Goal: Task Accomplishment & Management: Complete application form

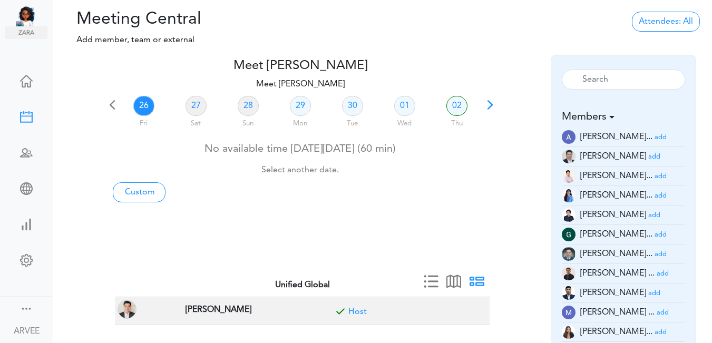
scroll to position [24, 0]
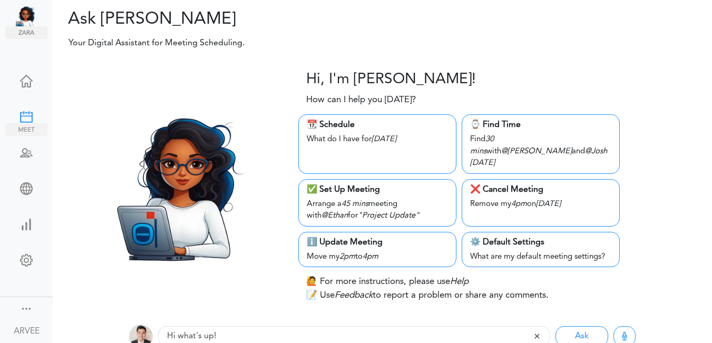
click at [25, 112] on div at bounding box center [26, 116] width 42 height 11
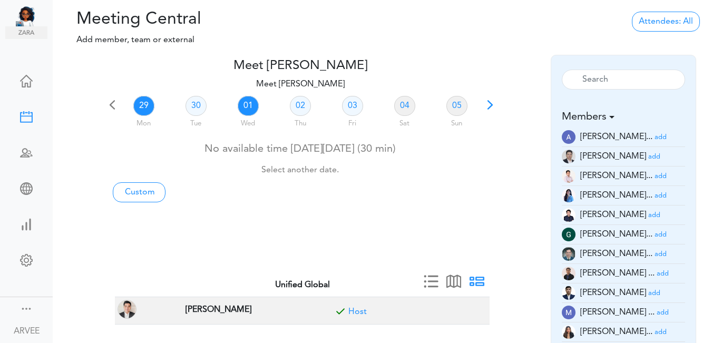
click at [246, 105] on link "01" at bounding box center [248, 106] width 21 height 20
click at [656, 274] on small "add" at bounding box center [662, 273] width 12 height 7
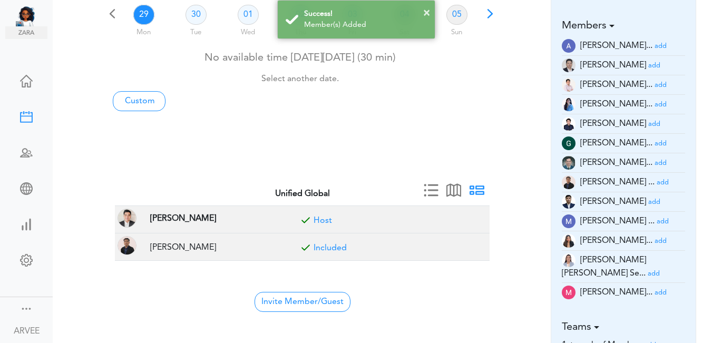
scroll to position [161, 0]
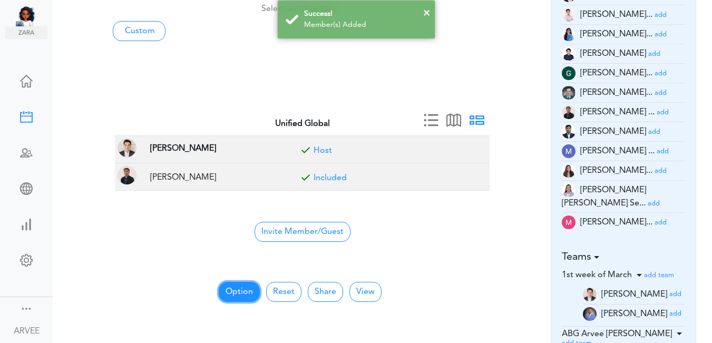
click at [233, 289] on button "Option" at bounding box center [239, 292] width 41 height 20
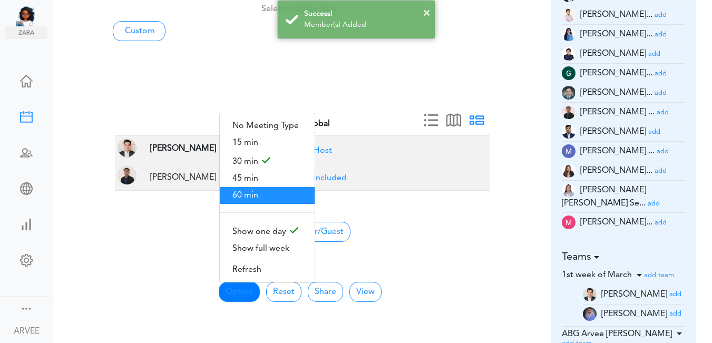
click at [240, 187] on span "60 min" at bounding box center [267, 195] width 95 height 17
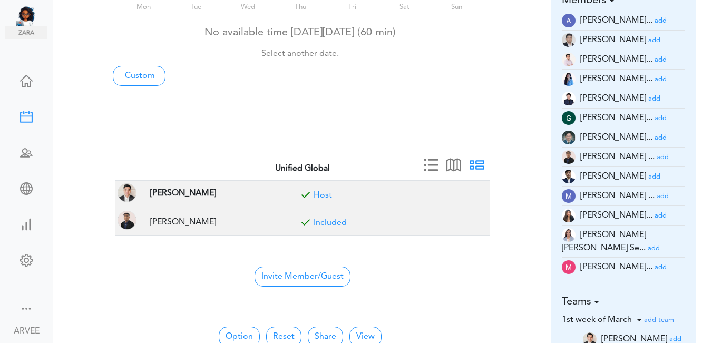
scroll to position [0, 0]
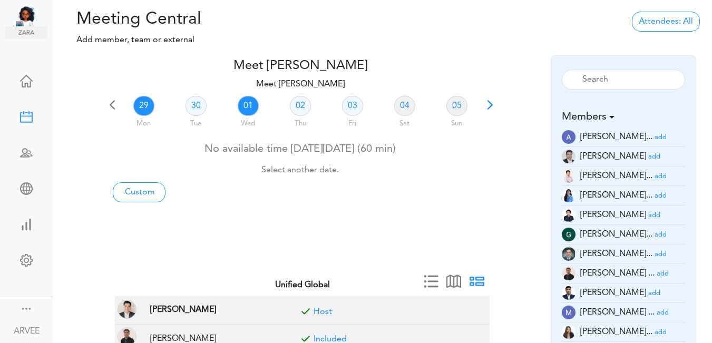
click at [248, 105] on link "01" at bounding box center [248, 106] width 21 height 20
click at [143, 194] on link "Custom" at bounding box center [139, 192] width 53 height 20
type input "Meet [PERSON_NAME]"
type input "https://us02web.zoom.us/j/9174257685?pwd=VUE3Y2Fpem5ORktDVUZkeE9Yc01vZz09"
type input "2025-09-29T19:00"
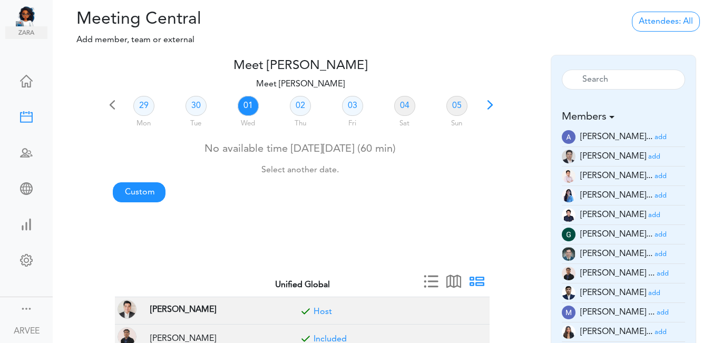
type input "2025-09-29T19:30"
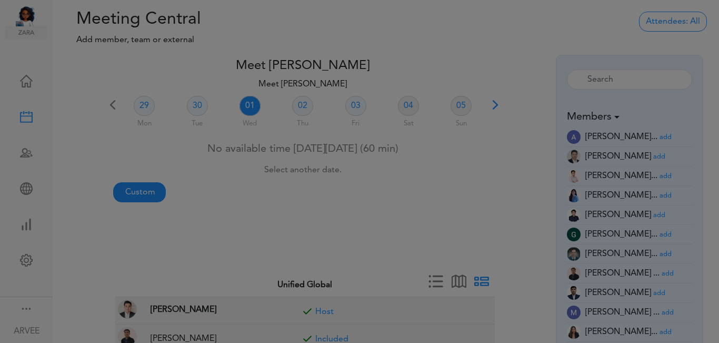
click at [143, 194] on div at bounding box center [359, 171] width 719 height 343
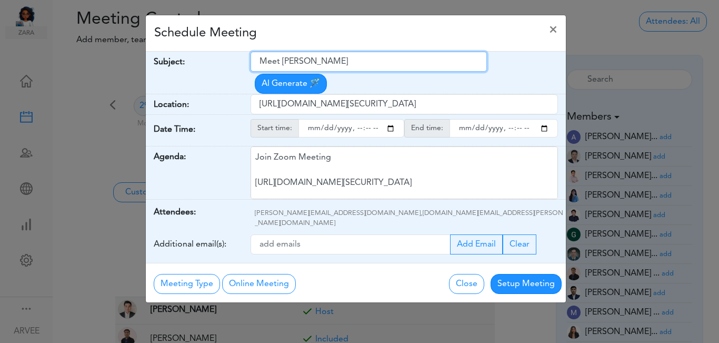
click at [259, 59] on input "Meet [PERSON_NAME]" at bounding box center [369, 62] width 236 height 20
drag, startPoint x: 259, startPoint y: 59, endPoint x: 348, endPoint y: 59, distance: 88.5
click at [348, 59] on input "Meet [PERSON_NAME]" at bounding box center [369, 62] width 236 height 20
paste input "Jen & James - Discussion"
type input "Jen & James - Discussion"
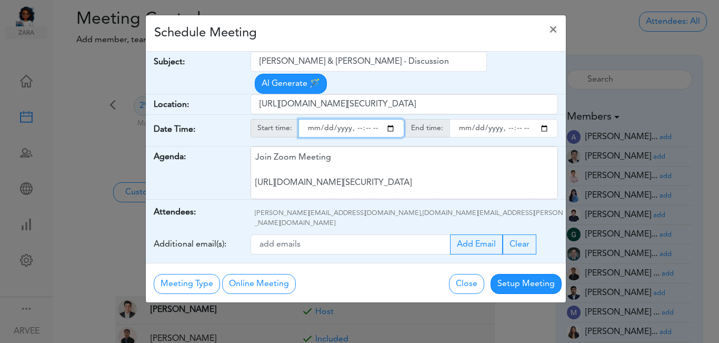
click at [391, 119] on input "starttime" at bounding box center [352, 128] width 106 height 18
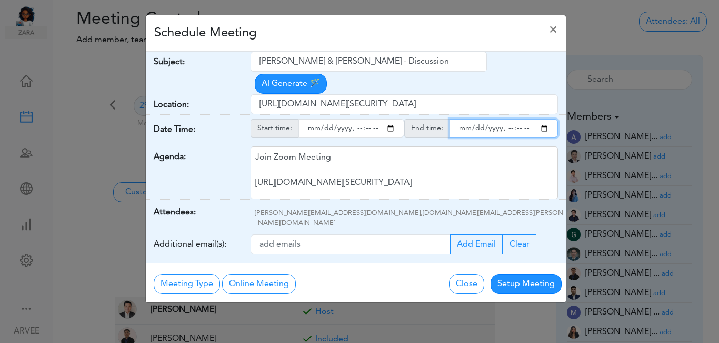
type input "2025-10-01T13:00"
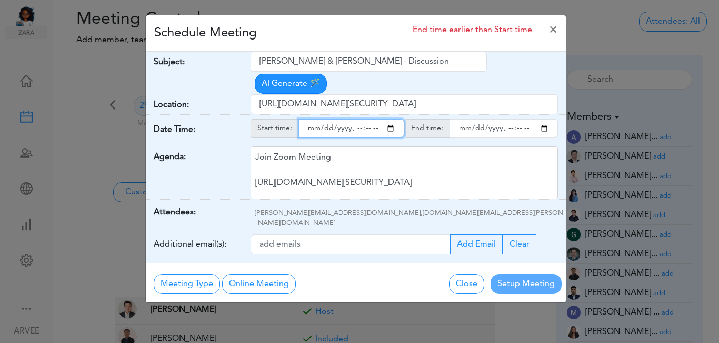
click at [547, 119] on input "endtime" at bounding box center [504, 128] width 108 height 18
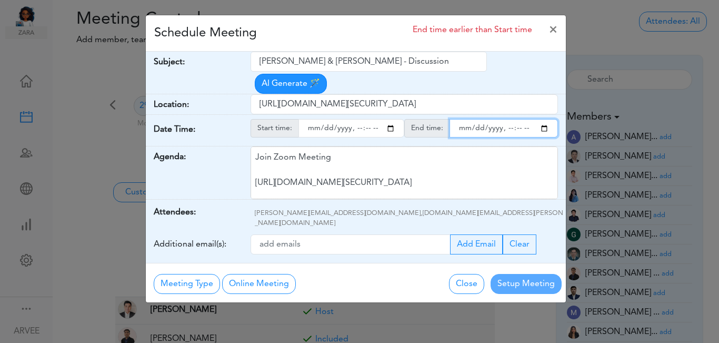
click at [506, 119] on input "endtime" at bounding box center [504, 128] width 108 height 18
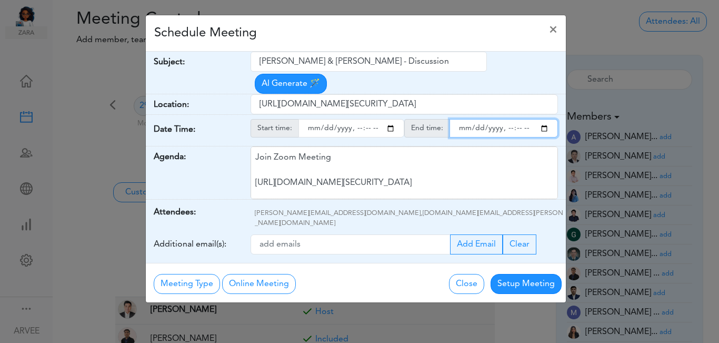
type input "2025-10-01T14:00"
click at [378, 272] on div "Change Close Setup Meeting" at bounding box center [469, 283] width 210 height 22
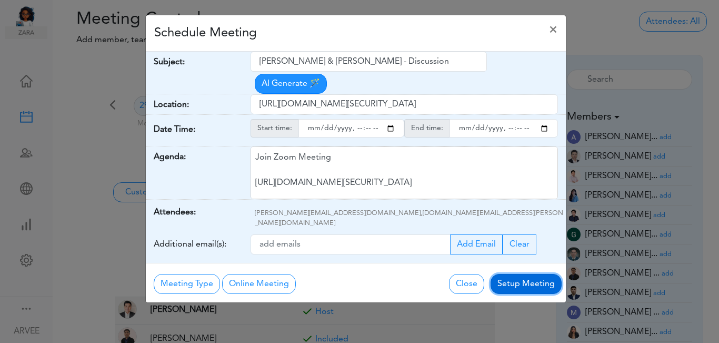
click at [522, 274] on button "Setup Meeting" at bounding box center [526, 284] width 71 height 20
